Goal: Contribute content: Add original content to the website for others to see

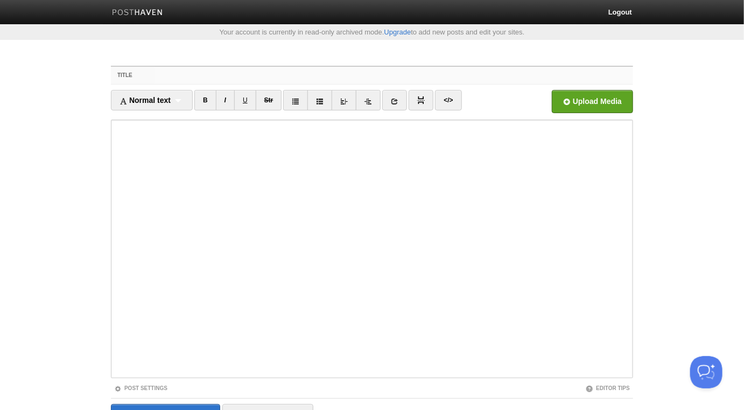
click at [308, 77] on input "Title" at bounding box center [394, 75] width 479 height 17
paste input "This [PERSON_NAME] is from the Way of the [DEMOGRAPHIC_DATA][PERSON_NAME] [PE…"
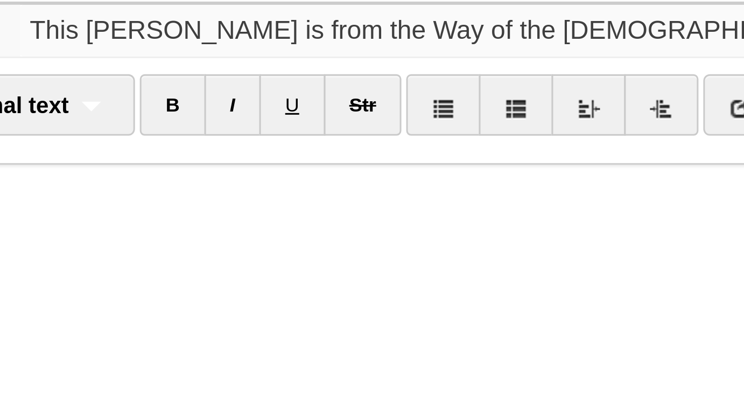
click at [325, 74] on input "This [PERSON_NAME] is from the Way of the [DEMOGRAPHIC_DATA][PERSON_NAME] [PE…" at bounding box center [394, 75] width 479 height 17
type input "This [PERSON_NAME] is from the Way of the [DEMOGRAPHIC_DATA]-[PERSON_NAME] [P…"
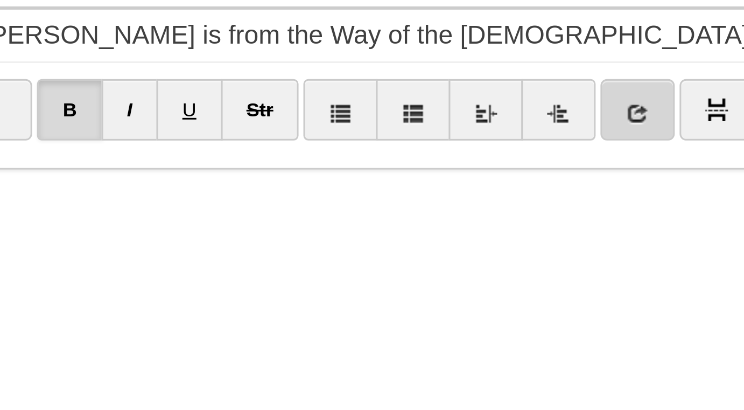
click at [397, 100] on icon at bounding box center [395, 101] width 8 height 8
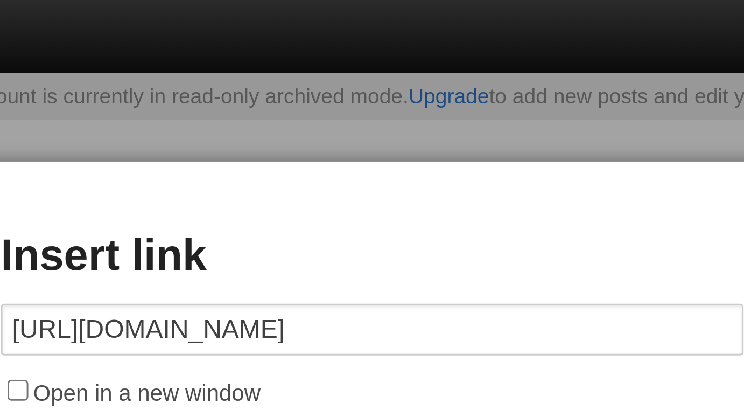
type input "[URL][DOMAIN_NAME]"
click at [326, 129] on label "Open in a new window" at bounding box center [372, 131] width 248 height 13
click at [257, 129] on input "Open in a new window" at bounding box center [253, 130] width 7 height 7
checkbox input "true"
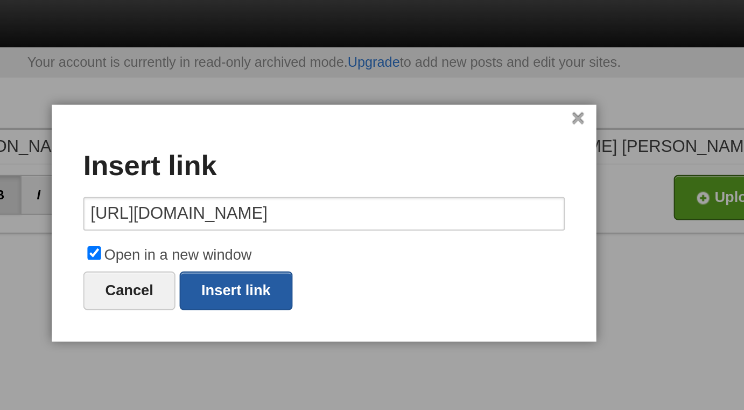
click at [336, 147] on link "Insert link" at bounding box center [327, 149] width 58 height 20
type input "https://"
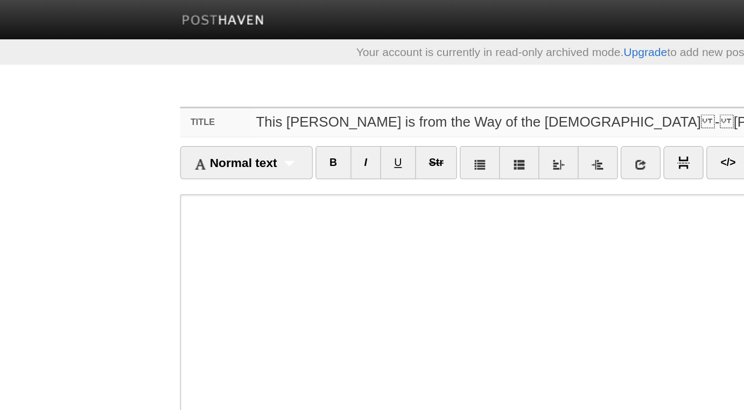
click at [208, 76] on input "This [PERSON_NAME] is from the Way of the [DEMOGRAPHIC_DATA]-[PERSON_NAME] [P…" at bounding box center [394, 75] width 479 height 17
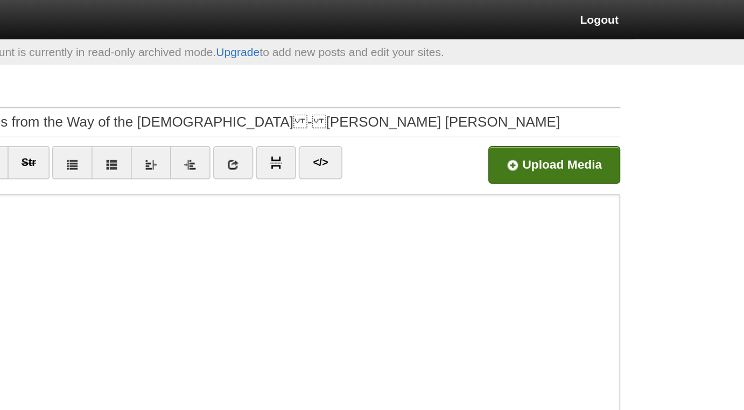
click at [582, 99] on input "file" at bounding box center [267, 104] width 815 height 55
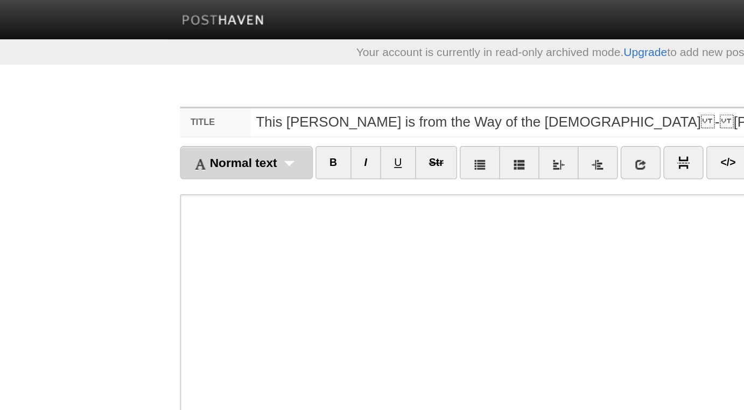
click at [182, 100] on div "Normal text Normal text Heading 1 Heading 2 Heading 3" at bounding box center [152, 100] width 82 height 20
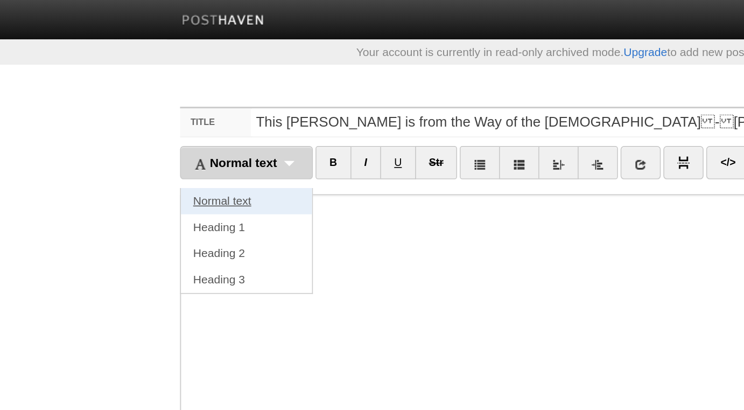
click at [164, 127] on link "Normal text" at bounding box center [151, 124] width 81 height 16
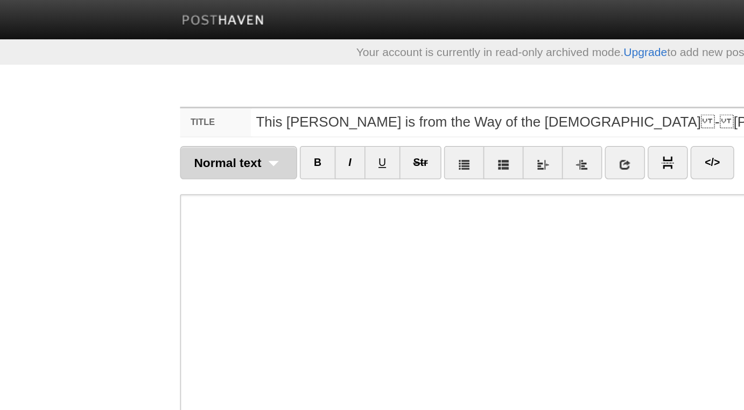
click at [169, 104] on div "Normal text Normal text Heading 1 Heading 2 Heading 3" at bounding box center [147, 100] width 72 height 20
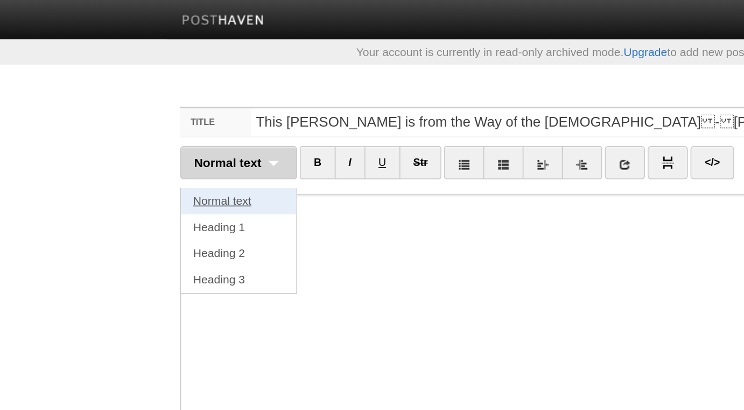
click at [156, 120] on link "Normal text" at bounding box center [146, 124] width 71 height 16
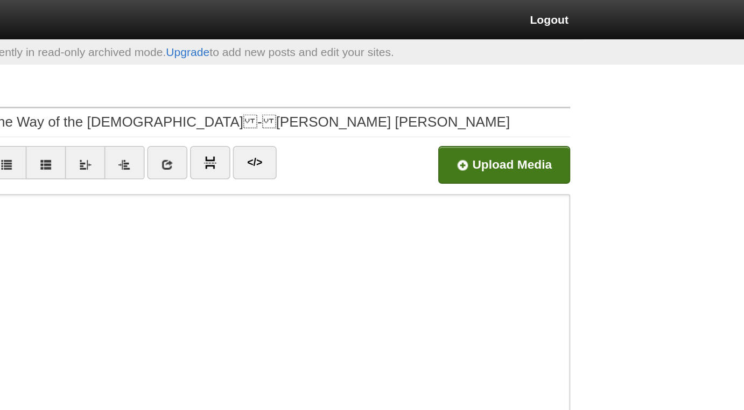
click at [578, 100] on input "file" at bounding box center [267, 104] width 815 height 55
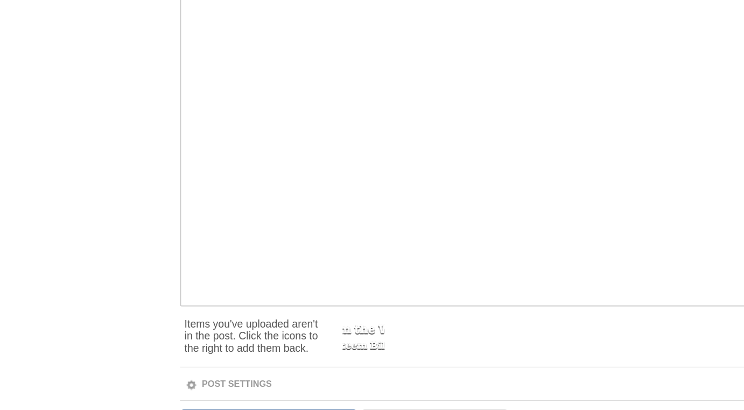
scroll to position [98, 0]
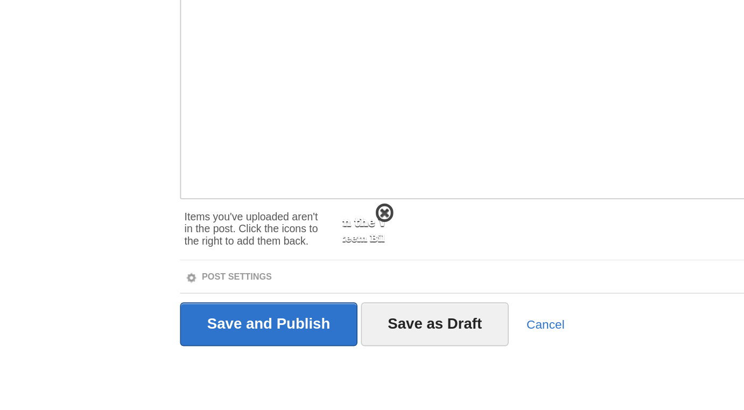
click at [235, 287] on span at bounding box center [237, 289] width 8 height 8
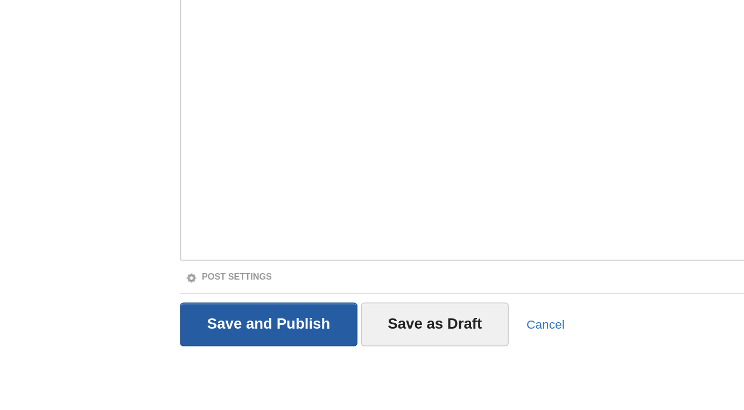
click at [184, 357] on input "Save and Publish" at bounding box center [165, 357] width 109 height 27
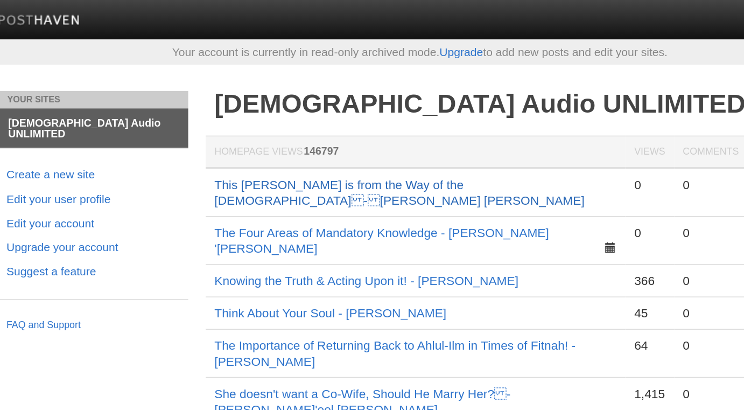
click at [380, 112] on link "This [PERSON_NAME] is from the Way of the [DEMOGRAPHIC_DATA]-[PERSON_NAME] [P…" at bounding box center [360, 118] width 228 height 18
